Goal: Task Accomplishment & Management: Manage account settings

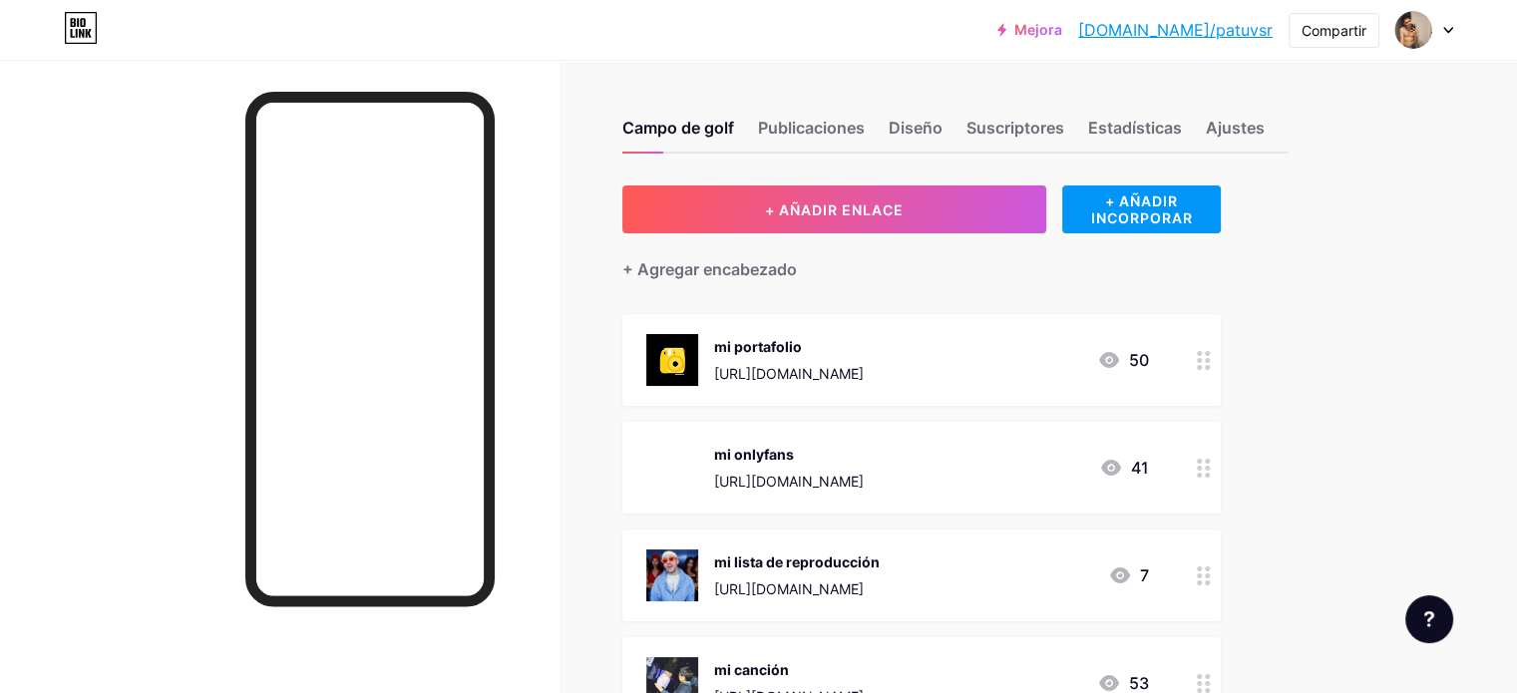
scroll to position [299, 0]
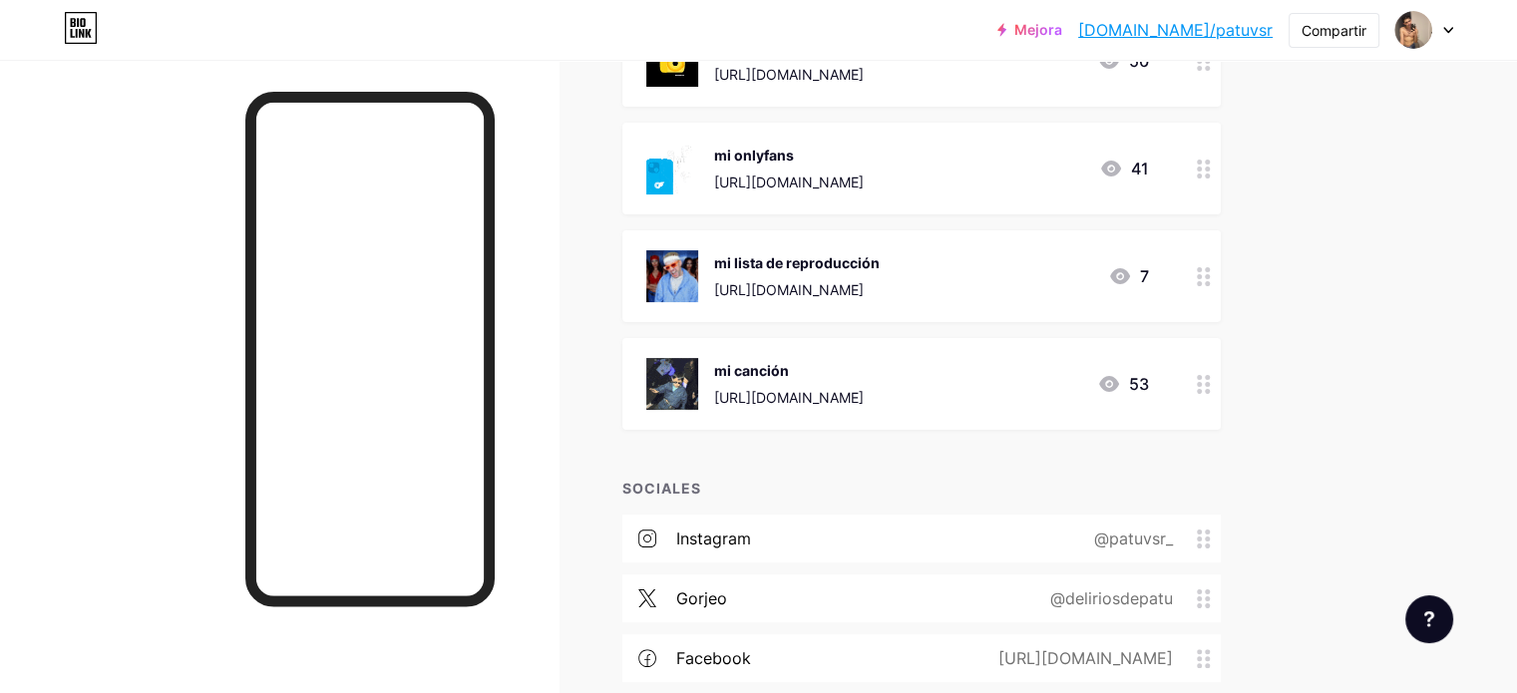
click at [933, 534] on div "Instagram @patuvsr_" at bounding box center [921, 539] width 598 height 48
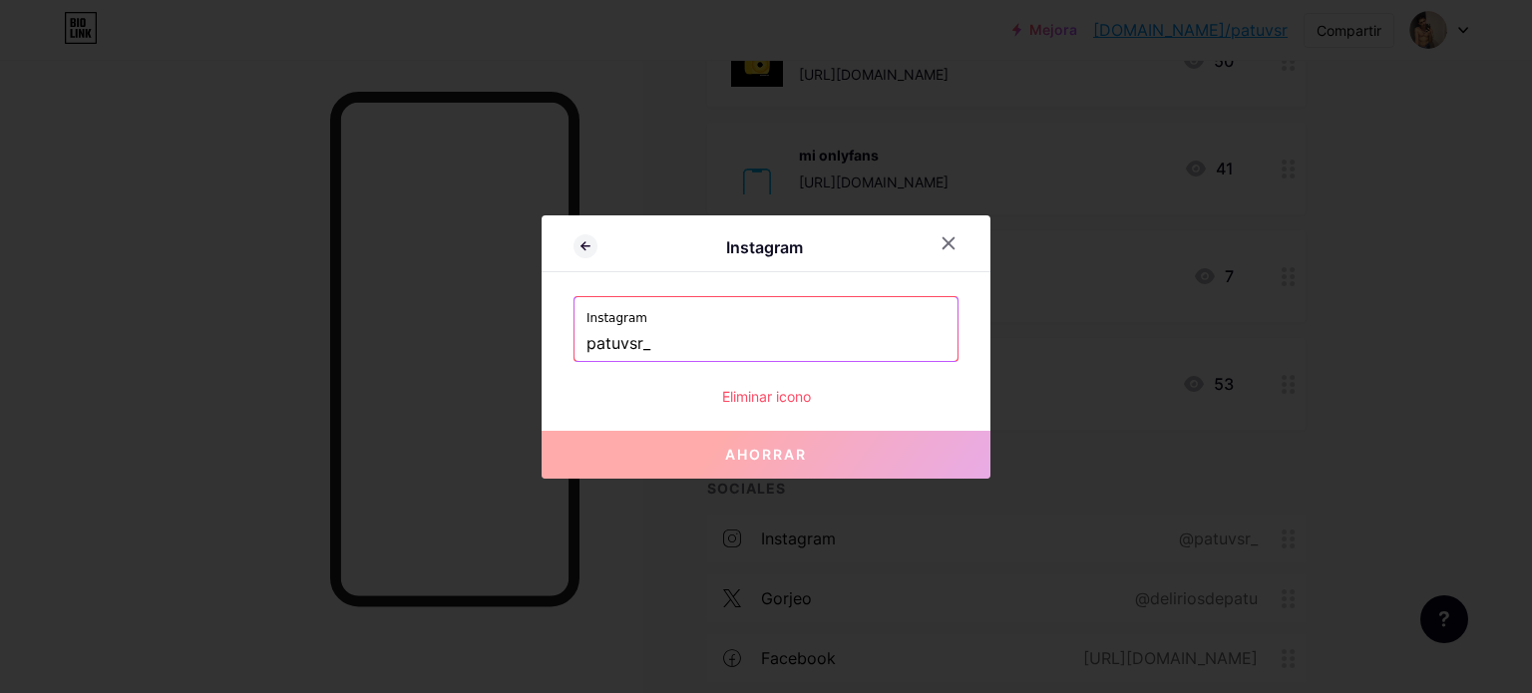
click at [757, 350] on input "patuvsr_" at bounding box center [765, 344] width 359 height 34
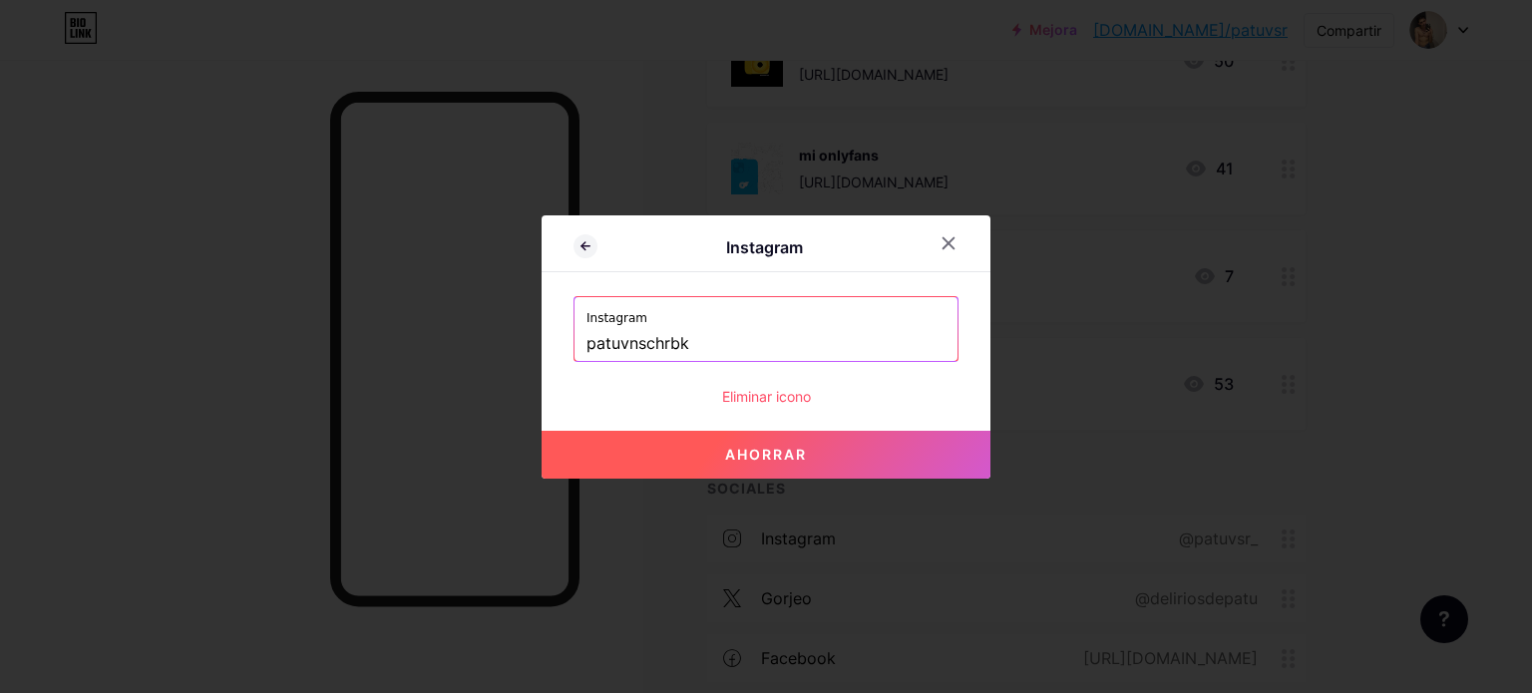
click at [779, 446] on font "Ahorrar" at bounding box center [766, 454] width 82 height 17
type input "https://instagram.com/patuvnschrbk"
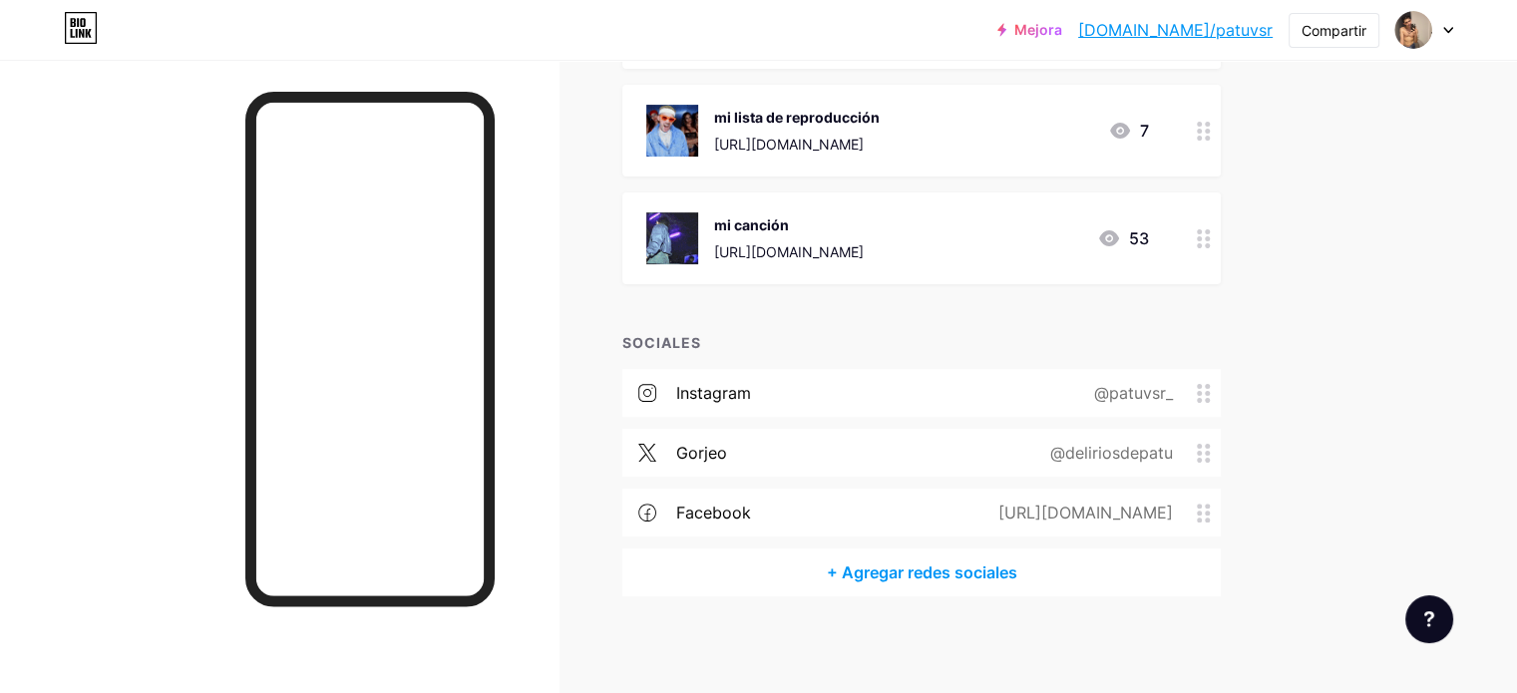
scroll to position [446, 0]
click at [1173, 386] on font "@patuvsr_" at bounding box center [1133, 392] width 79 height 20
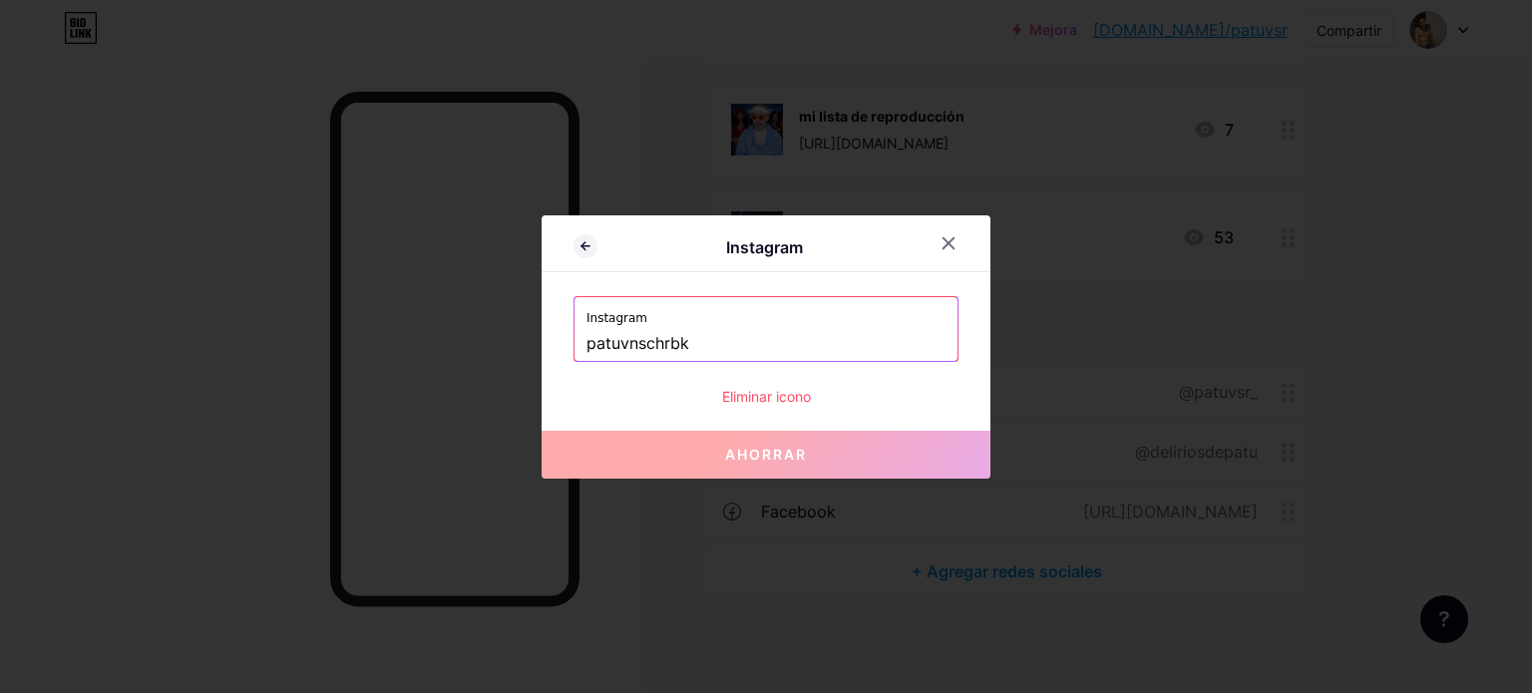
click at [1479, 466] on div at bounding box center [766, 346] width 1532 height 693
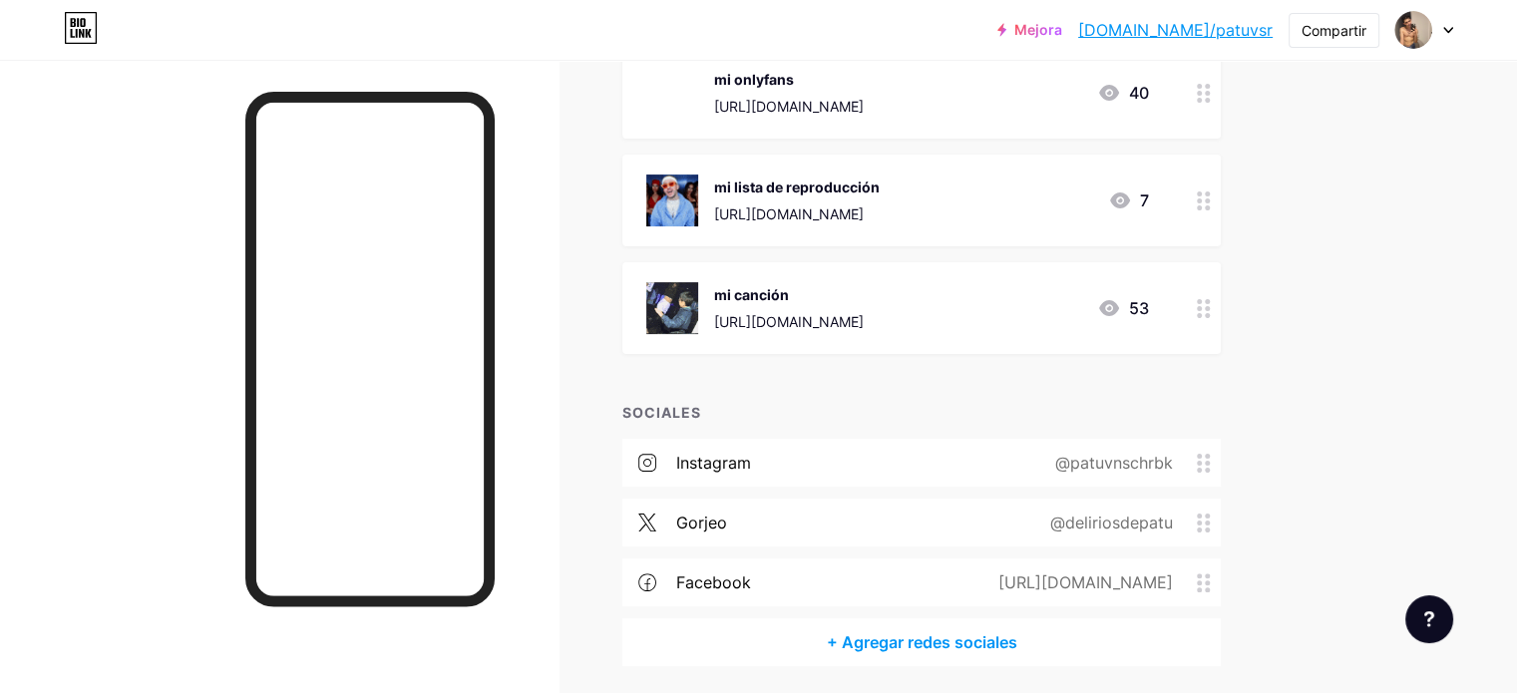
scroll to position [446, 0]
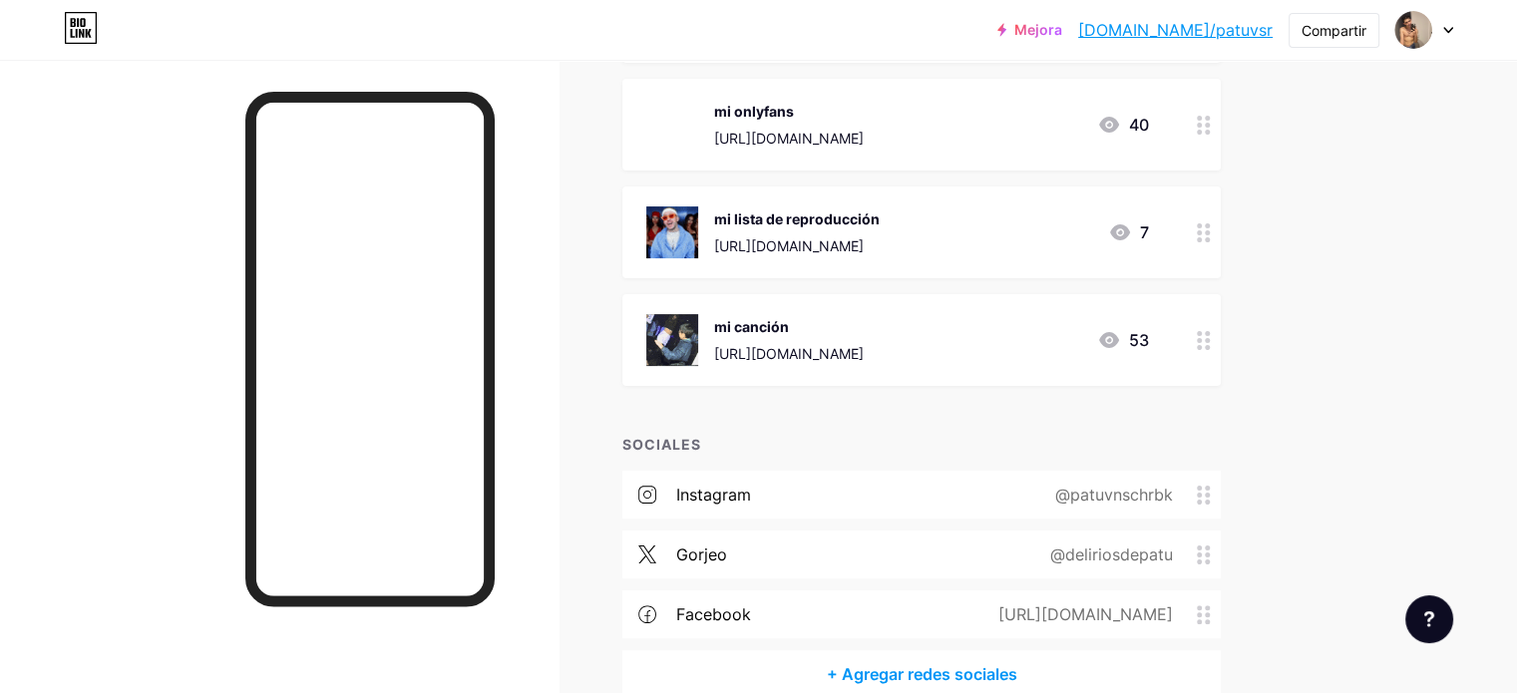
scroll to position [446, 0]
